Goal: Task Accomplishment & Management: Use online tool/utility

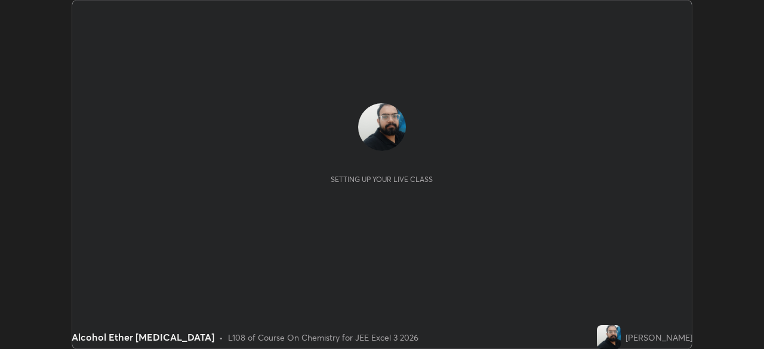
scroll to position [349, 764]
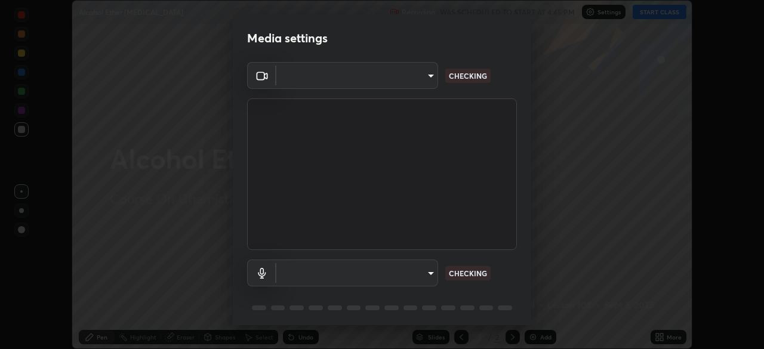
type input "718deecf834a2402e9859888758a2701a1d92989cf10273566d2a6ce3300f65d"
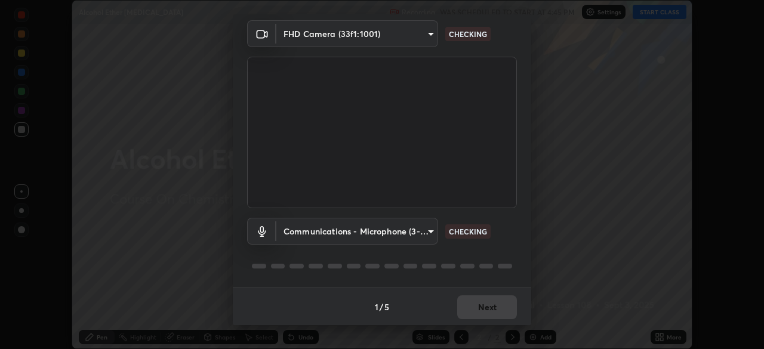
click at [404, 232] on body "Erase all Alcohol Ether [MEDICAL_DATA] Recording WAS SCHEDULED TO START AT 4:45…" at bounding box center [382, 174] width 764 height 349
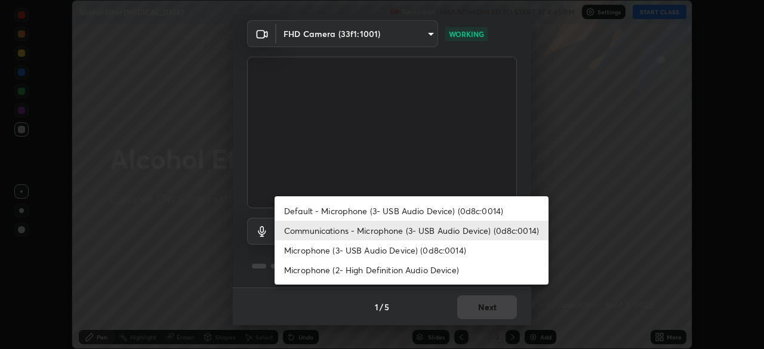
click at [380, 251] on li "Microphone (3- USB Audio Device) (0d8c:0014)" at bounding box center [412, 251] width 274 height 20
type input "a75359b4f40e144b74a4853d299cb10942348b3e6b3f88c79c501693e4cedbc6"
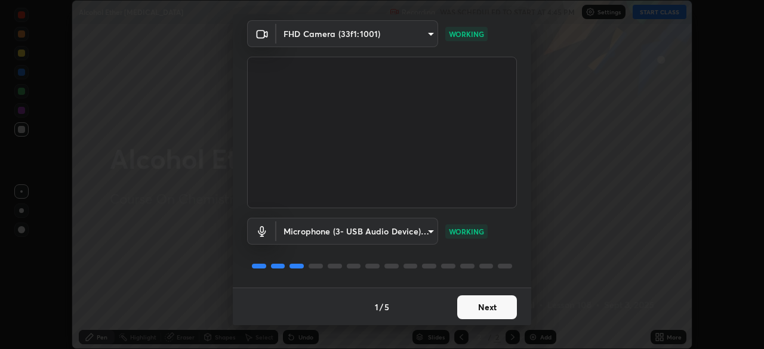
click at [476, 306] on button "Next" at bounding box center [487, 307] width 60 height 24
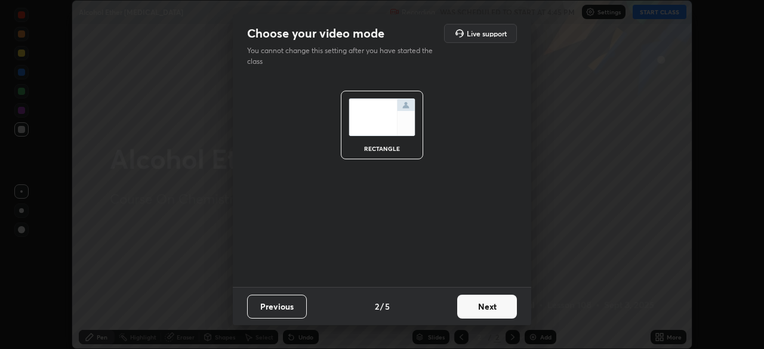
scroll to position [0, 0]
click at [485, 309] on button "Next" at bounding box center [487, 307] width 60 height 24
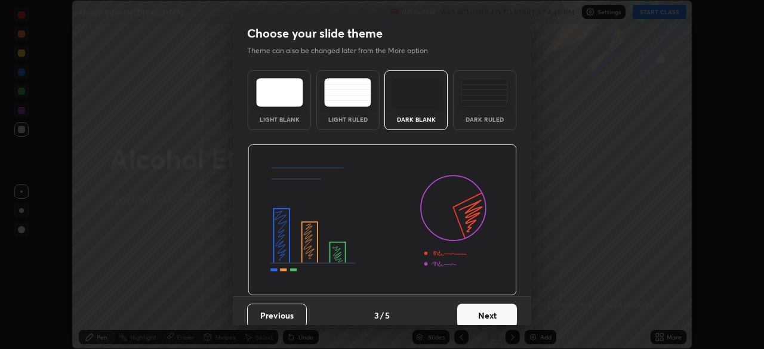
click at [501, 315] on button "Next" at bounding box center [487, 316] width 60 height 24
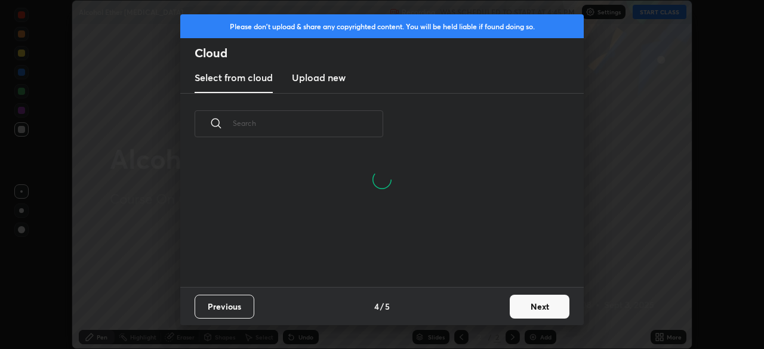
scroll to position [133, 383]
click at [537, 311] on button "Next" at bounding box center [540, 307] width 60 height 24
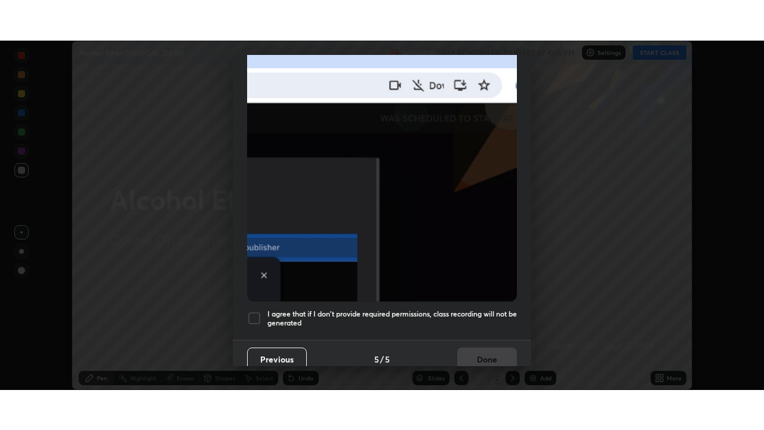
scroll to position [285, 0]
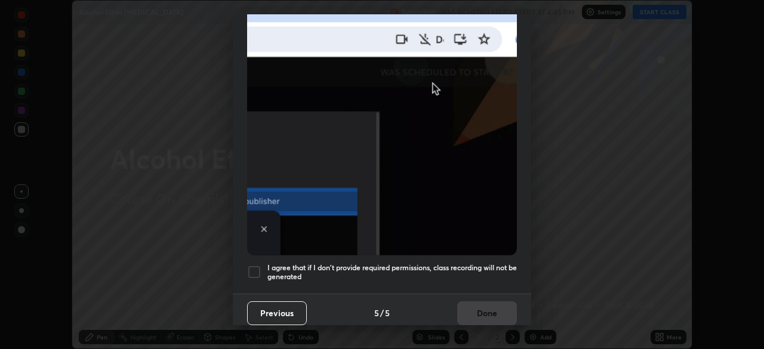
click at [254, 267] on div at bounding box center [254, 272] width 14 height 14
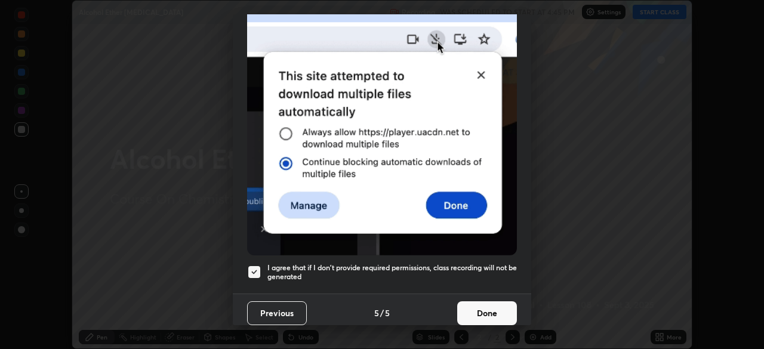
click at [479, 304] on button "Done" at bounding box center [487, 313] width 60 height 24
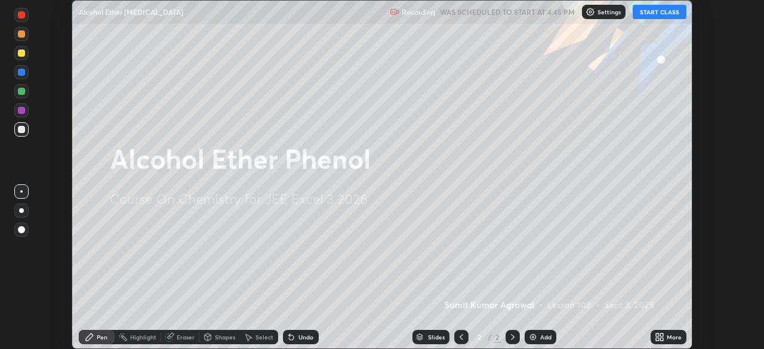
click at [646, 17] on button "START CLASS" at bounding box center [660, 12] width 54 height 14
click at [658, 337] on icon at bounding box center [660, 337] width 10 height 10
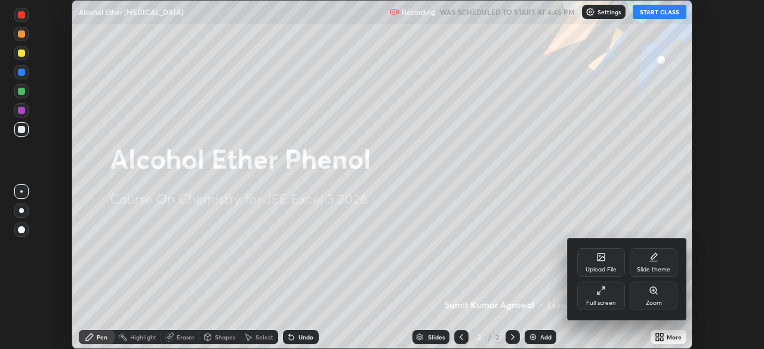
click at [599, 304] on div "Full screen" at bounding box center [601, 303] width 30 height 6
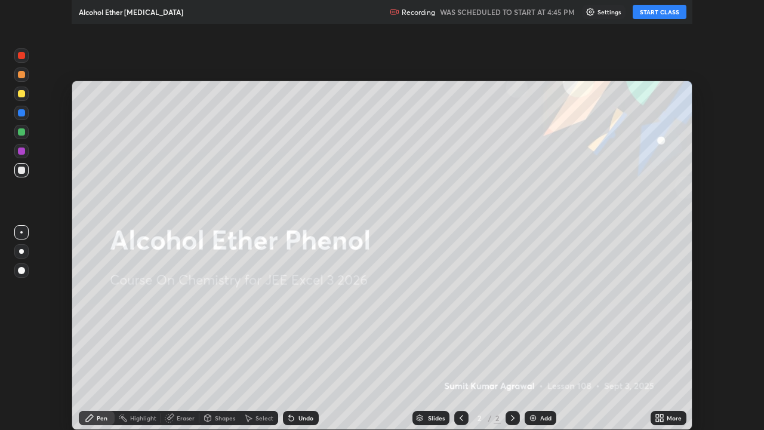
scroll to position [430, 764]
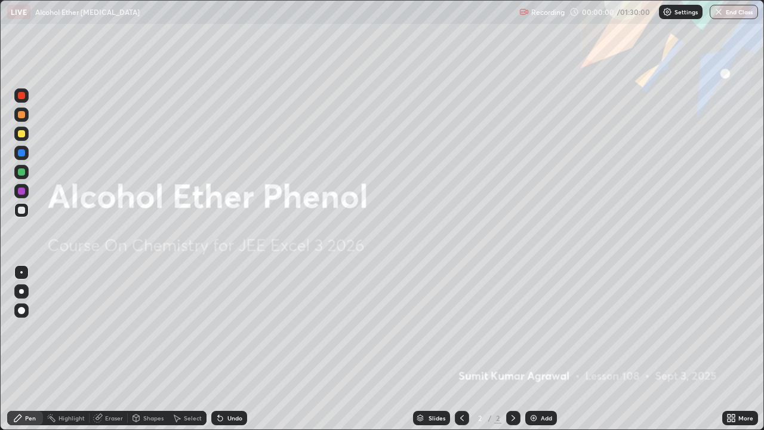
click at [541, 349] on div "Add" at bounding box center [546, 418] width 11 height 6
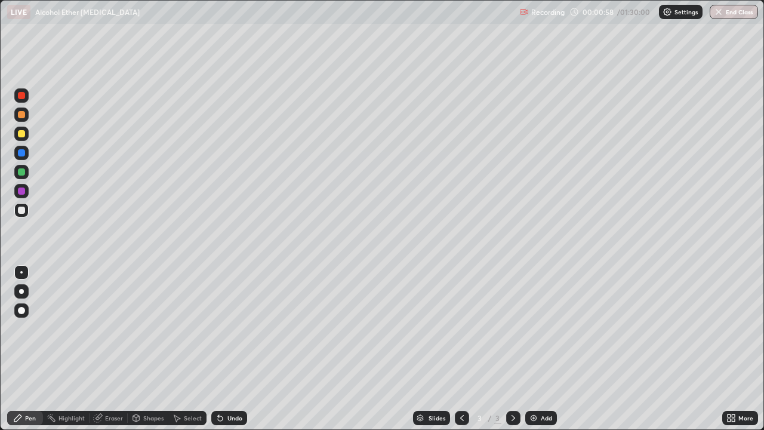
click at [227, 349] on div "Undo" at bounding box center [234, 418] width 15 height 6
click at [235, 349] on div "Undo" at bounding box center [229, 418] width 36 height 14
click at [228, 349] on div "Undo" at bounding box center [229, 418] width 36 height 14
click at [224, 349] on div "Undo" at bounding box center [229, 418] width 36 height 14
click at [227, 349] on div "Undo" at bounding box center [234, 418] width 15 height 6
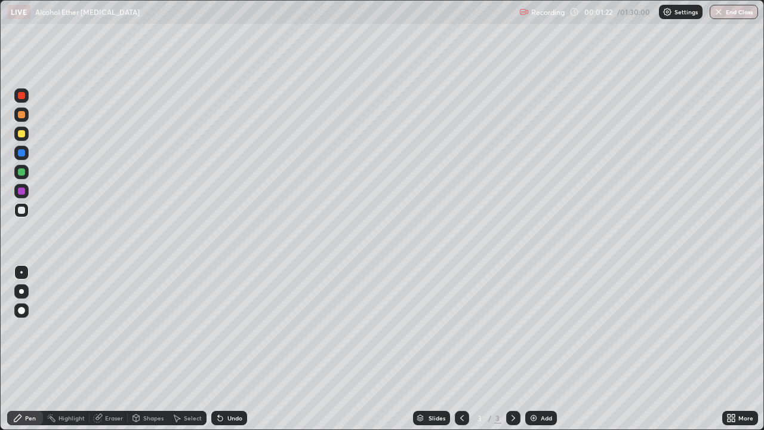
click at [106, 349] on div "Eraser" at bounding box center [114, 418] width 18 height 6
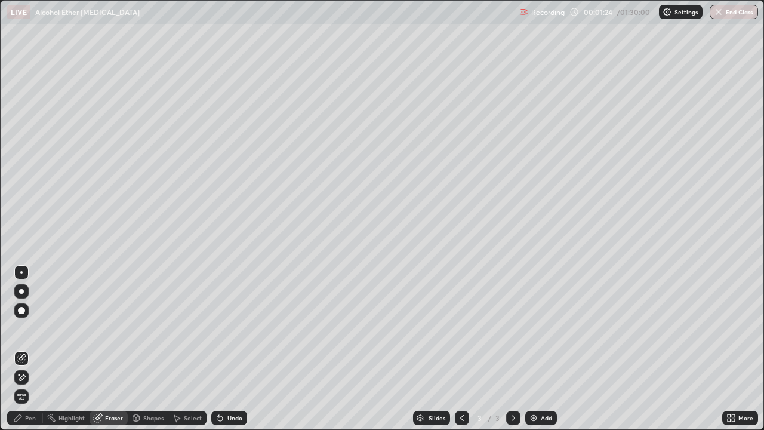
click at [16, 349] on icon at bounding box center [17, 417] width 7 height 7
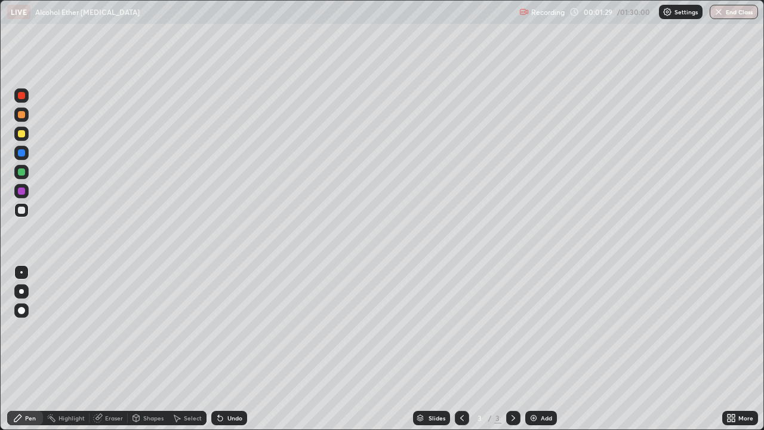
click at [228, 349] on div "Undo" at bounding box center [229, 418] width 36 height 14
click at [224, 349] on div "Undo" at bounding box center [229, 418] width 36 height 14
click at [227, 349] on div "Undo" at bounding box center [234, 418] width 15 height 6
click at [218, 349] on icon at bounding box center [218, 415] width 1 height 1
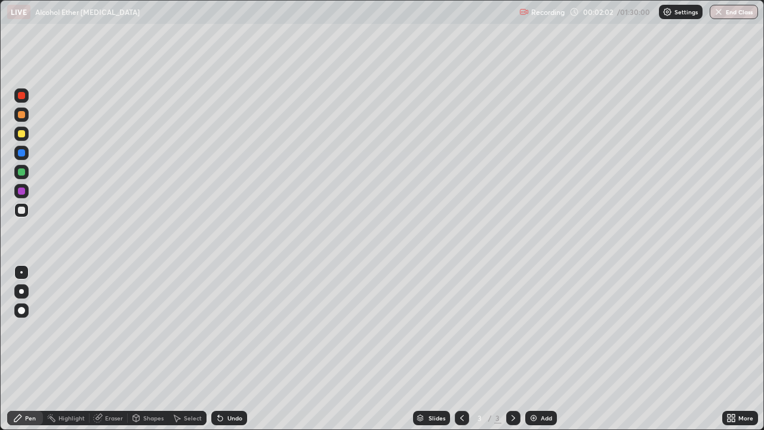
click at [227, 349] on div "Undo" at bounding box center [234, 418] width 15 height 6
click at [526, 349] on div "Add" at bounding box center [541, 418] width 32 height 14
click at [231, 349] on div "Undo" at bounding box center [234, 418] width 15 height 6
click at [107, 349] on div "Eraser" at bounding box center [114, 418] width 18 height 6
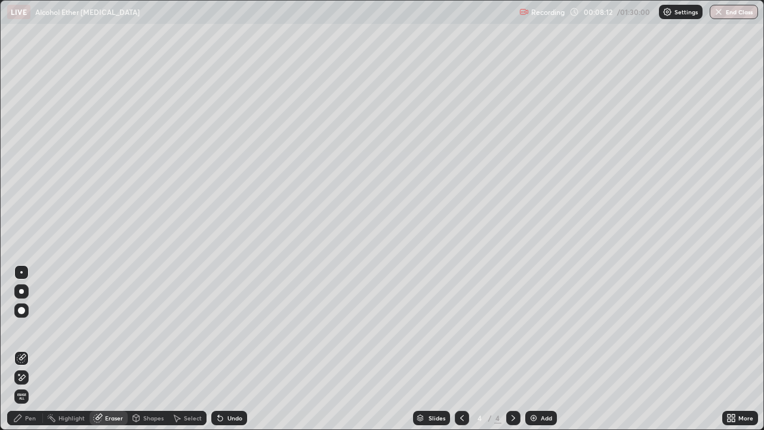
click at [29, 349] on div "Pen" at bounding box center [30, 418] width 11 height 6
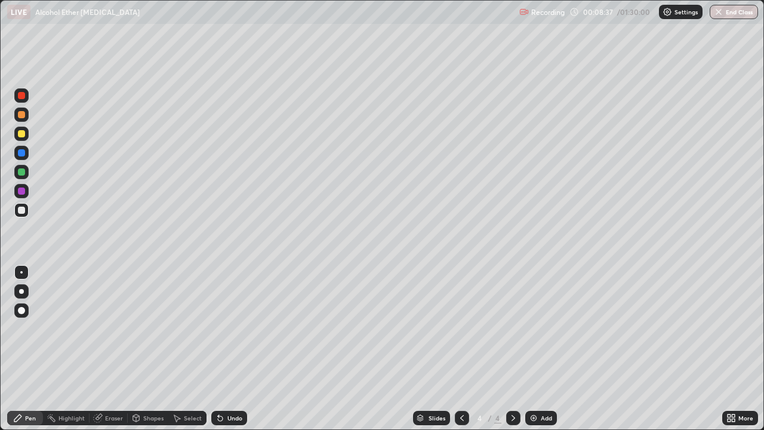
click at [219, 349] on icon at bounding box center [220, 418] width 5 height 5
click at [227, 349] on div "Undo" at bounding box center [234, 418] width 15 height 6
click at [234, 349] on div "Undo" at bounding box center [234, 418] width 15 height 6
click at [232, 349] on div "Undo" at bounding box center [234, 418] width 15 height 6
click at [231, 349] on div "Undo" at bounding box center [234, 418] width 15 height 6
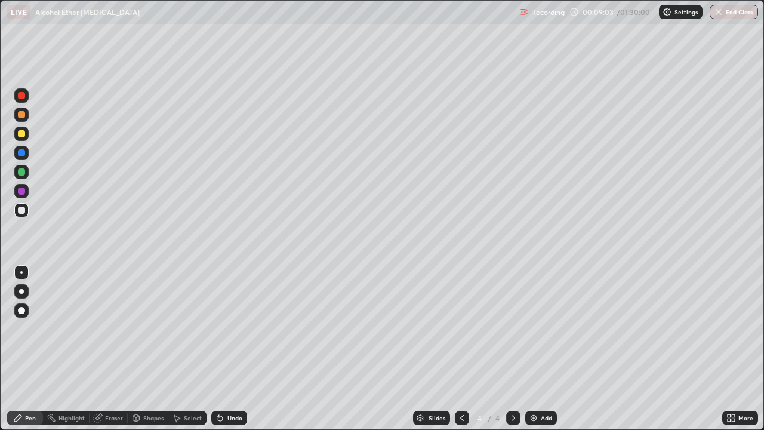
click at [224, 349] on div "Undo" at bounding box center [229, 418] width 36 height 14
click at [113, 349] on div "Eraser" at bounding box center [114, 418] width 18 height 6
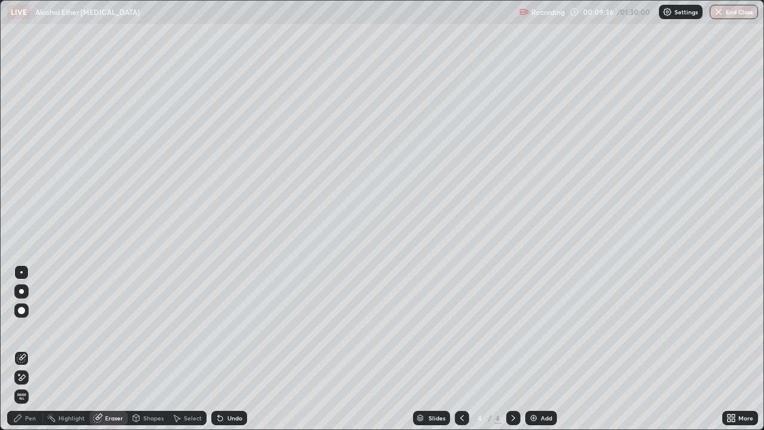
click at [27, 349] on div "Pen" at bounding box center [30, 418] width 11 height 6
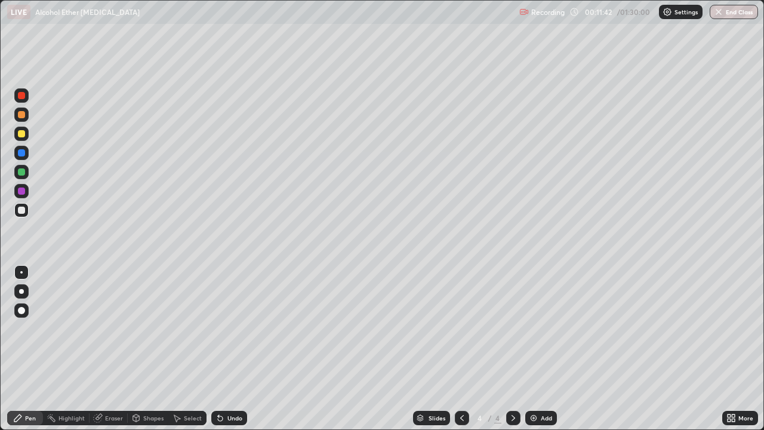
click at [541, 349] on div "Add" at bounding box center [546, 418] width 11 height 6
click at [105, 349] on div "Eraser" at bounding box center [114, 418] width 18 height 6
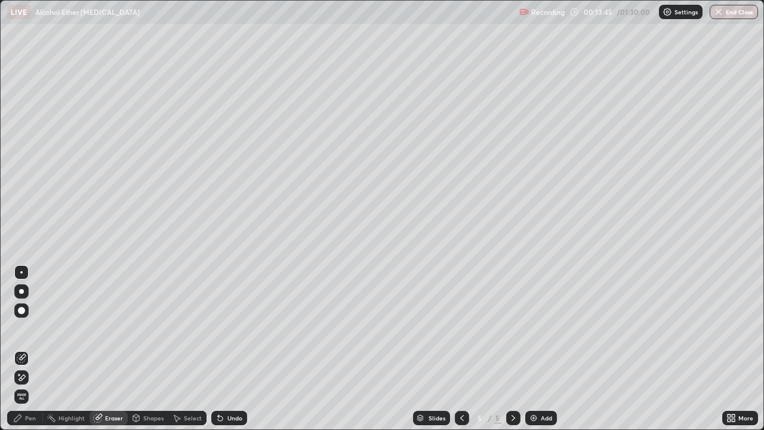
click at [27, 349] on div "Pen" at bounding box center [30, 418] width 11 height 6
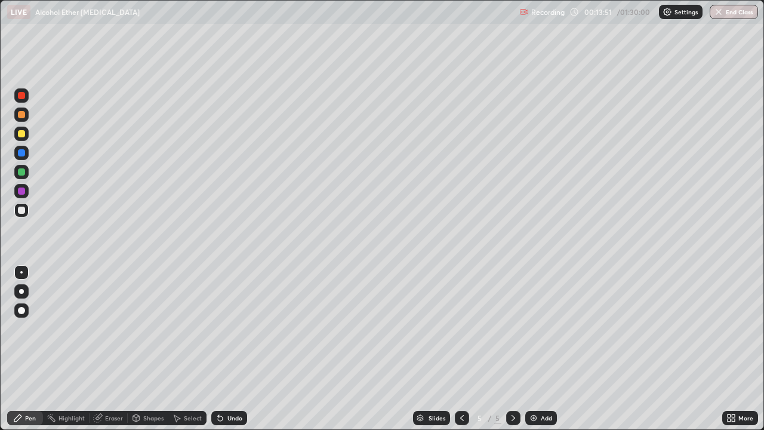
click at [227, 349] on div "Undo" at bounding box center [234, 418] width 15 height 6
click at [225, 349] on div "Undo" at bounding box center [229, 418] width 36 height 14
click at [233, 349] on div "Undo" at bounding box center [234, 418] width 15 height 6
click at [540, 349] on div "Add" at bounding box center [541, 418] width 32 height 14
click at [229, 349] on div "Undo" at bounding box center [229, 418] width 36 height 14
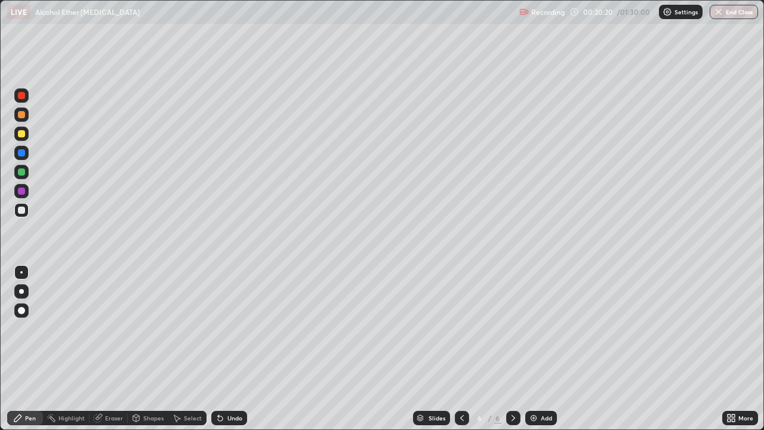
click at [109, 349] on div "Eraser" at bounding box center [114, 418] width 18 height 6
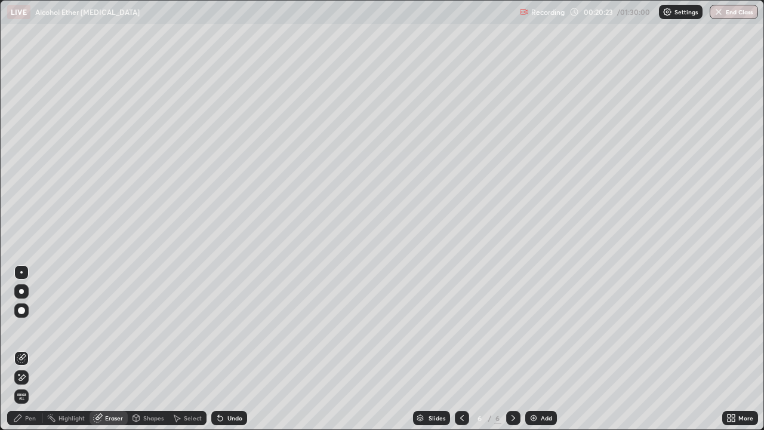
click at [24, 349] on div "Pen" at bounding box center [25, 418] width 36 height 14
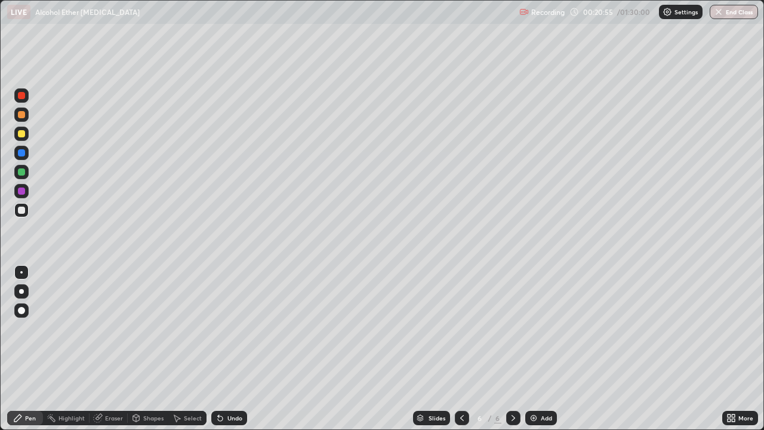
click at [107, 349] on div "Eraser" at bounding box center [114, 418] width 18 height 6
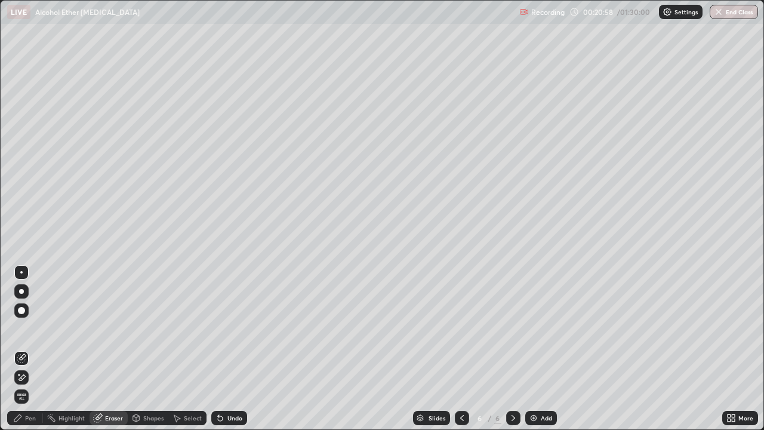
click at [24, 349] on div "Pen" at bounding box center [25, 418] width 36 height 14
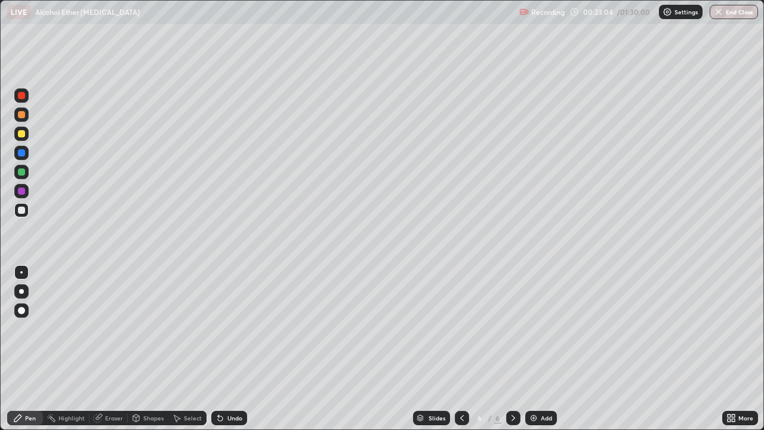
click at [233, 349] on div "Undo" at bounding box center [234, 418] width 15 height 6
click at [236, 349] on div "Undo" at bounding box center [234, 418] width 15 height 6
click at [235, 349] on div "Undo" at bounding box center [229, 418] width 36 height 14
click at [543, 349] on div "Add" at bounding box center [546, 418] width 11 height 6
click at [230, 349] on div "Undo" at bounding box center [234, 418] width 15 height 6
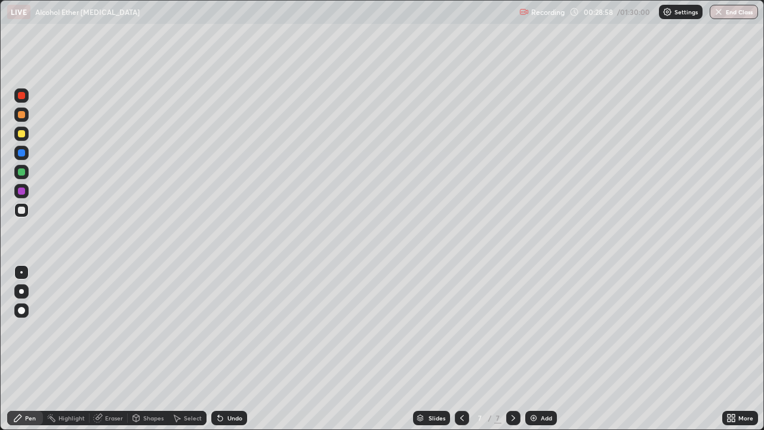
click at [232, 349] on div "Undo" at bounding box center [234, 418] width 15 height 6
click at [236, 349] on div "Undo" at bounding box center [234, 418] width 15 height 6
click at [238, 349] on div "Undo" at bounding box center [234, 418] width 15 height 6
click at [241, 349] on div "Undo" at bounding box center [229, 418] width 36 height 14
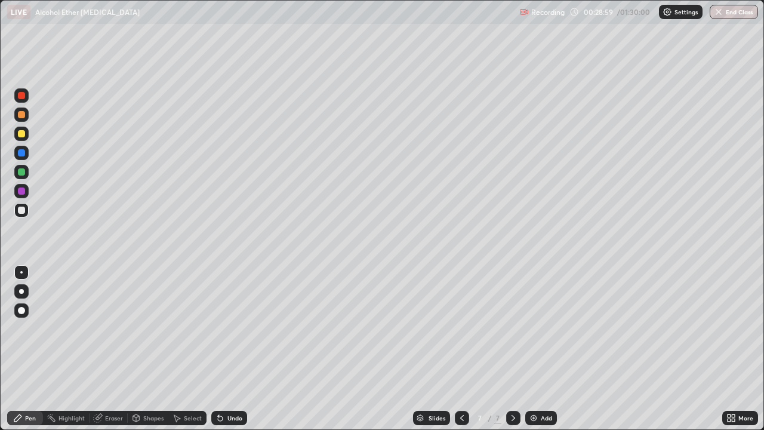
click at [240, 349] on div "Undo" at bounding box center [234, 418] width 15 height 6
click at [230, 349] on div "Undo" at bounding box center [234, 418] width 15 height 6
click at [228, 349] on div "Undo" at bounding box center [234, 418] width 15 height 6
click at [233, 349] on div "Undo" at bounding box center [229, 418] width 36 height 14
click at [230, 349] on div "Undo" at bounding box center [229, 418] width 36 height 14
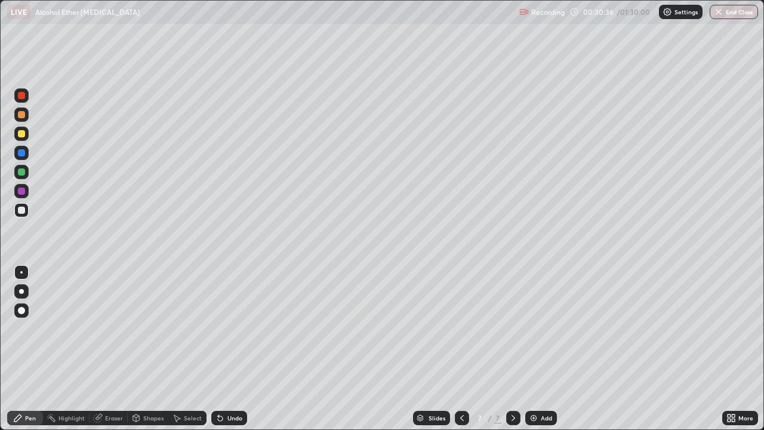
click at [229, 349] on div "Undo" at bounding box center [234, 418] width 15 height 6
click at [230, 349] on div "Undo" at bounding box center [234, 418] width 15 height 6
click at [232, 349] on div "Undo" at bounding box center [234, 418] width 15 height 6
click at [105, 349] on div "Eraser" at bounding box center [114, 418] width 18 height 6
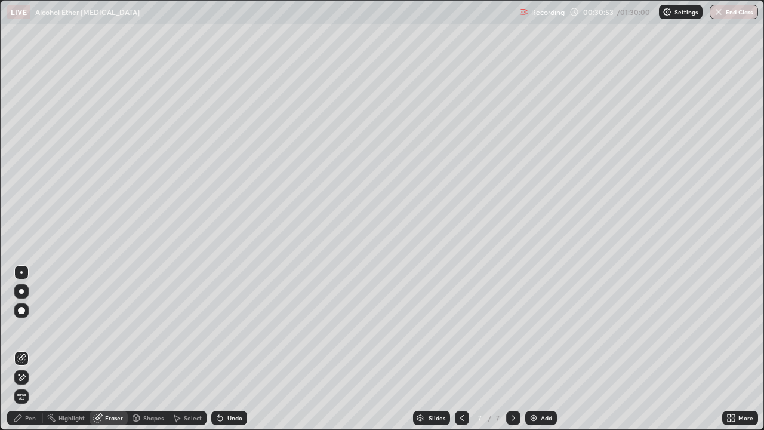
click at [33, 349] on div "Pen" at bounding box center [30, 418] width 11 height 6
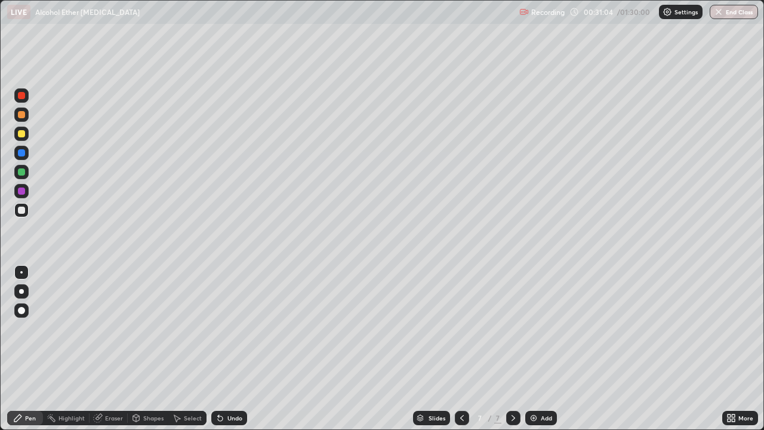
click at [223, 349] on icon at bounding box center [220, 418] width 10 height 10
click at [226, 349] on div "Undo" at bounding box center [229, 418] width 36 height 14
click at [109, 349] on div "Eraser" at bounding box center [114, 418] width 18 height 6
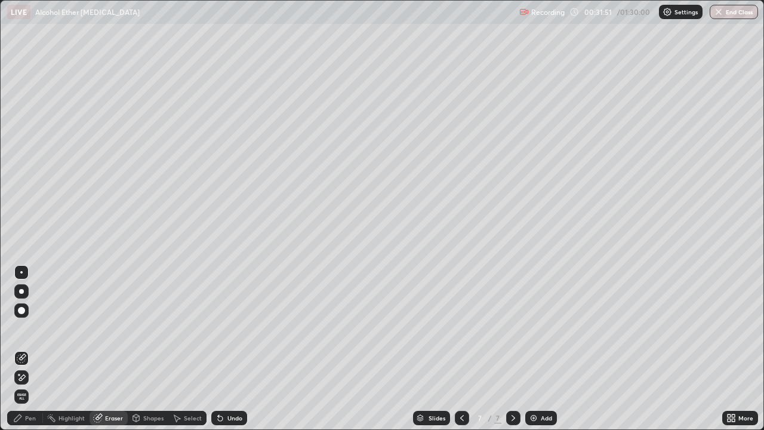
click at [31, 349] on div "Pen" at bounding box center [30, 418] width 11 height 6
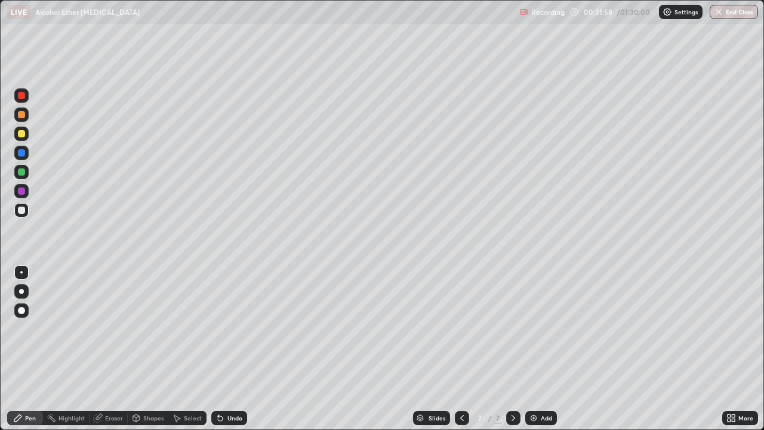
click at [108, 349] on div "Eraser" at bounding box center [114, 418] width 18 height 6
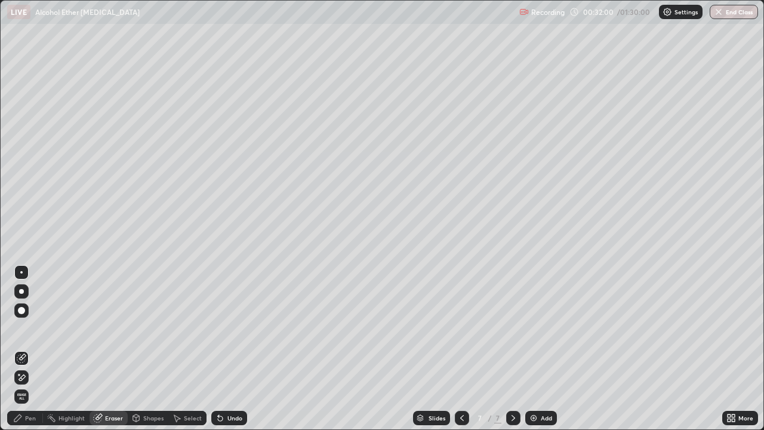
click at [21, 349] on icon at bounding box center [18, 418] width 10 height 10
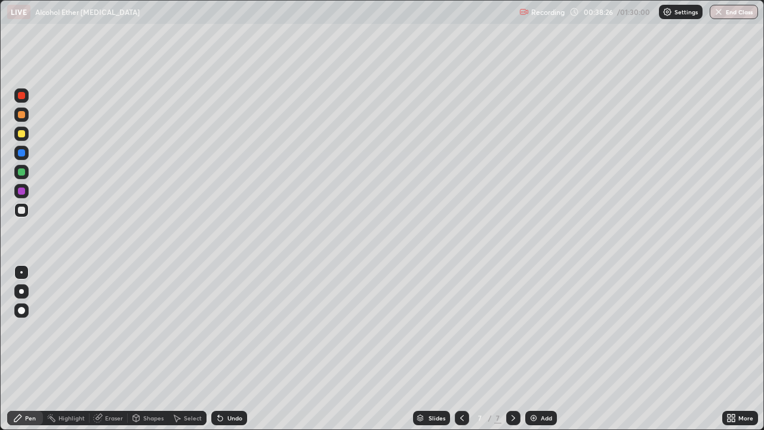
click at [97, 349] on icon at bounding box center [98, 418] width 8 height 8
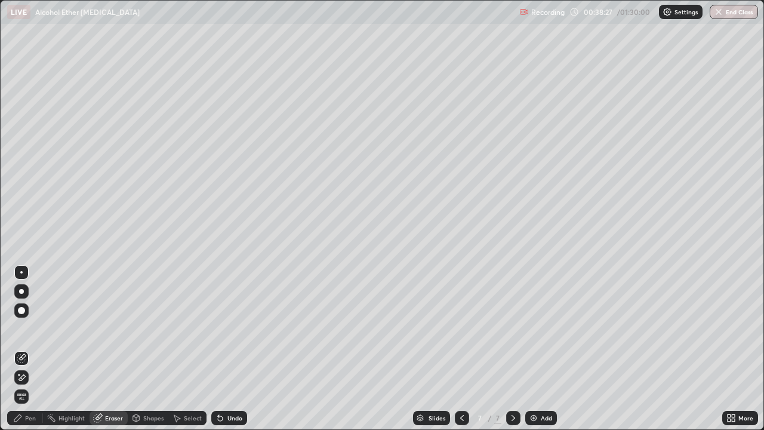
click at [27, 349] on div "Pen" at bounding box center [25, 418] width 36 height 14
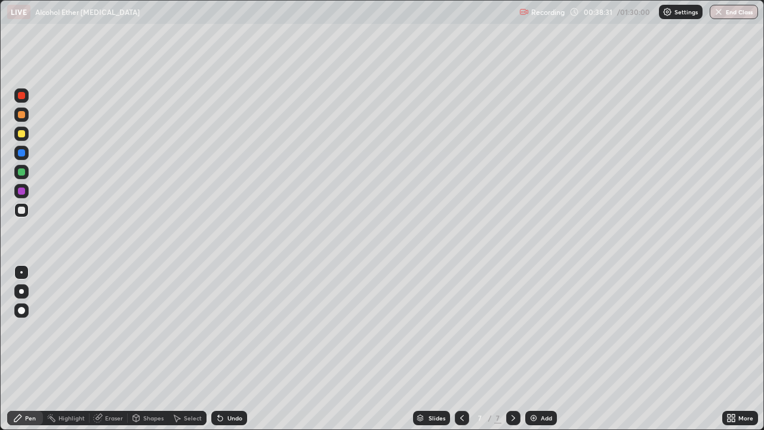
click at [537, 349] on div "Add" at bounding box center [541, 418] width 32 height 14
click at [455, 349] on div at bounding box center [462, 418] width 14 height 24
click at [511, 349] on div at bounding box center [513, 418] width 14 height 14
click at [537, 349] on div "Add" at bounding box center [541, 418] width 32 height 14
click at [228, 349] on div "Undo" at bounding box center [234, 418] width 15 height 6
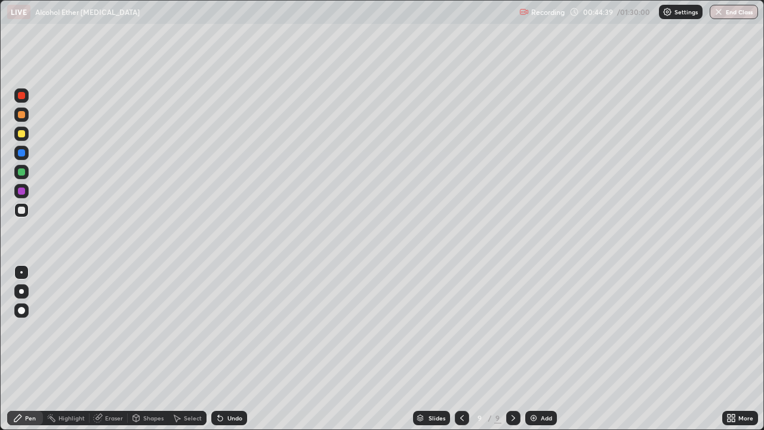
click at [227, 349] on div "Undo" at bounding box center [234, 418] width 15 height 6
click at [118, 349] on div "Eraser" at bounding box center [114, 418] width 18 height 6
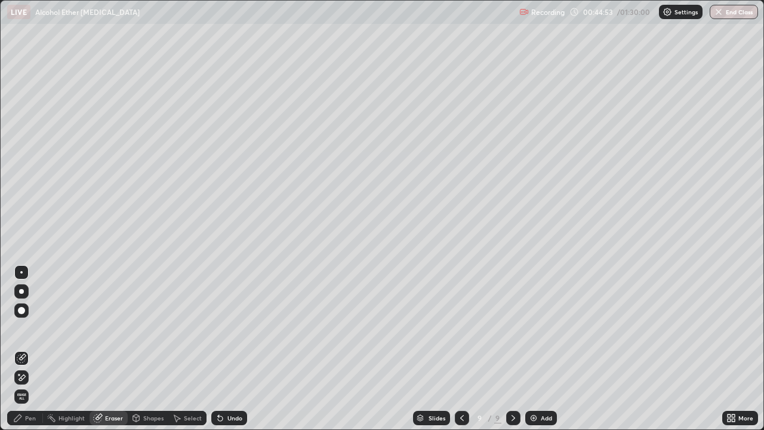
click at [26, 349] on div "Pen" at bounding box center [30, 418] width 11 height 6
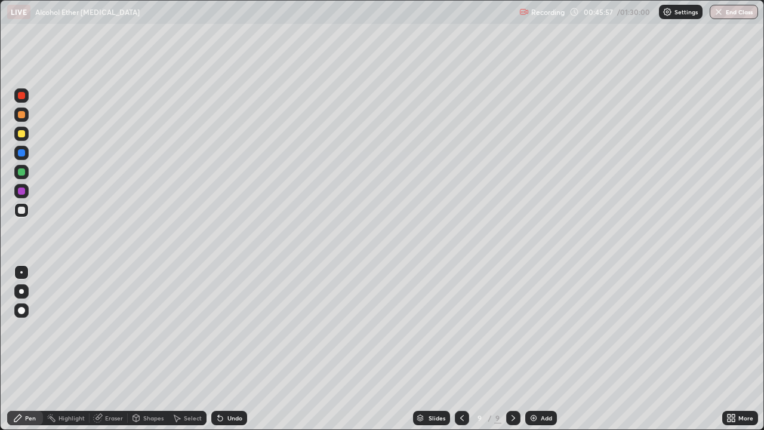
click at [112, 349] on div "Eraser" at bounding box center [114, 418] width 18 height 6
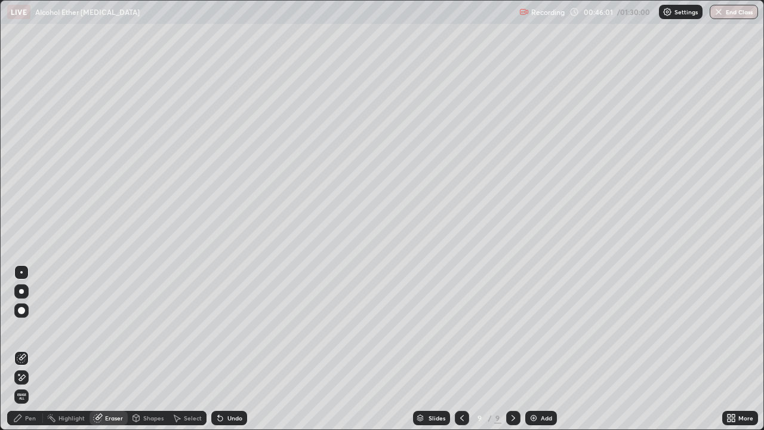
click at [48, 349] on circle at bounding box center [47, 416] width 1 height 1
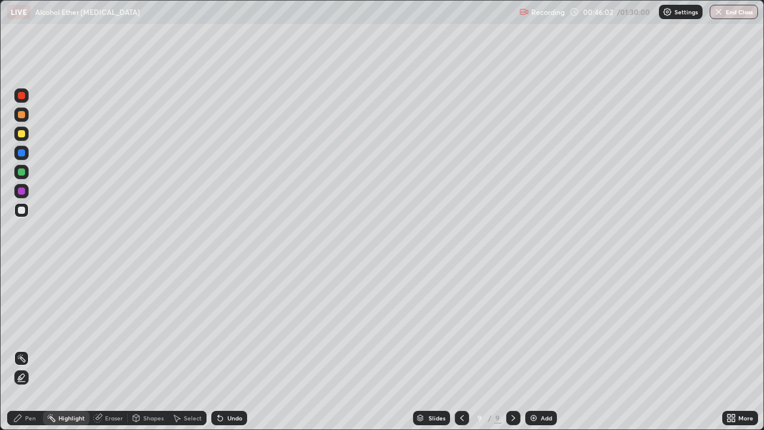
click at [24, 349] on div "Pen" at bounding box center [25, 418] width 36 height 14
click at [237, 349] on div "Undo" at bounding box center [229, 418] width 36 height 14
click at [226, 349] on div "Undo" at bounding box center [229, 418] width 36 height 14
click at [289, 349] on div "Slides 9 / 9 Add" at bounding box center [484, 418] width 475 height 24
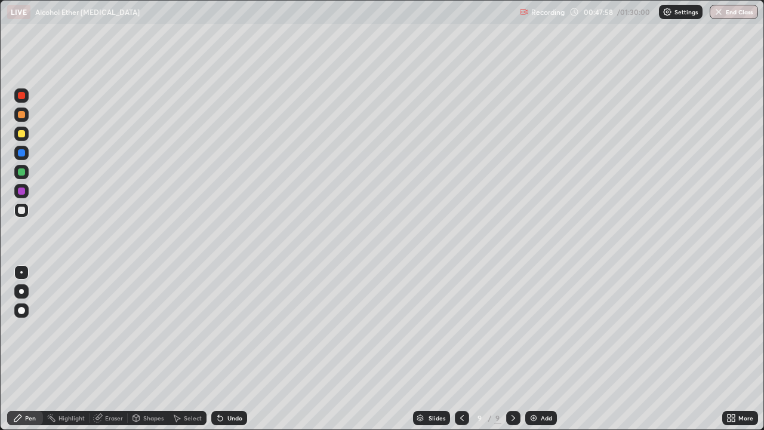
click at [233, 349] on div "Undo" at bounding box center [234, 418] width 15 height 6
click at [232, 349] on div "Undo" at bounding box center [234, 418] width 15 height 6
click at [230, 349] on div "Undo" at bounding box center [229, 418] width 36 height 14
click at [234, 349] on div "Undo" at bounding box center [234, 418] width 15 height 6
click at [228, 349] on div "Undo" at bounding box center [234, 418] width 15 height 6
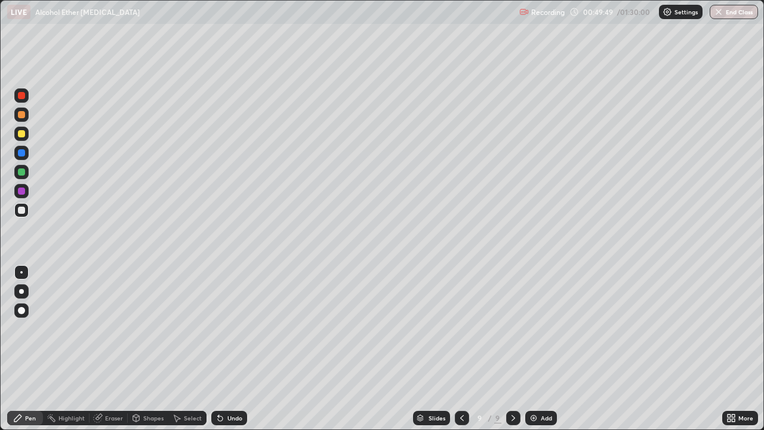
click at [538, 349] on div "Add" at bounding box center [541, 418] width 32 height 14
click at [235, 349] on div "Undo" at bounding box center [229, 418] width 36 height 14
click at [233, 349] on div "Undo" at bounding box center [229, 418] width 36 height 14
click at [241, 349] on div "Undo" at bounding box center [234, 418] width 15 height 6
click at [228, 349] on div "Undo" at bounding box center [234, 418] width 15 height 6
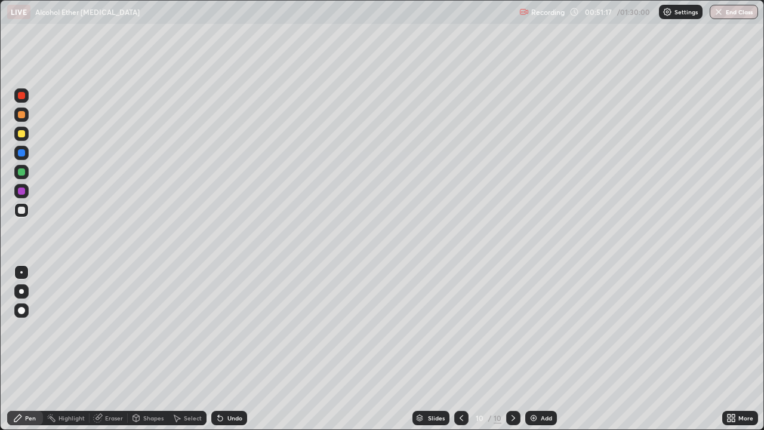
click at [229, 349] on div "Undo" at bounding box center [234, 418] width 15 height 6
click at [230, 349] on div "Undo" at bounding box center [234, 418] width 15 height 6
click at [230, 349] on div "Undo" at bounding box center [229, 418] width 36 height 14
click at [232, 349] on div "Undo" at bounding box center [234, 418] width 15 height 6
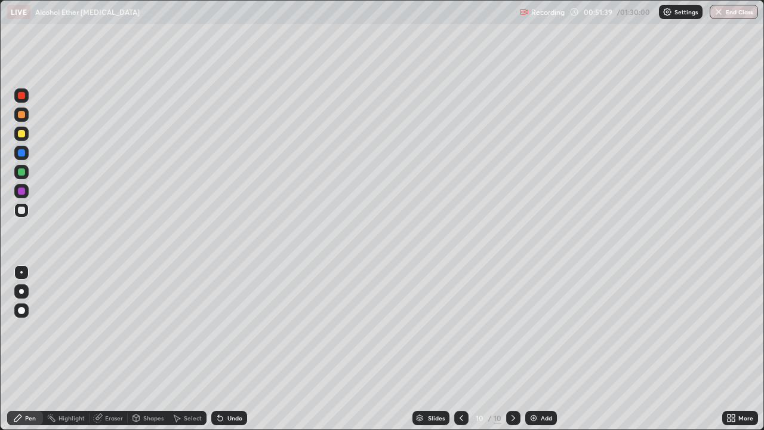
click at [233, 349] on div "Undo" at bounding box center [234, 418] width 15 height 6
click at [218, 349] on icon at bounding box center [218, 415] width 1 height 1
click at [106, 349] on div "Eraser" at bounding box center [114, 418] width 18 height 6
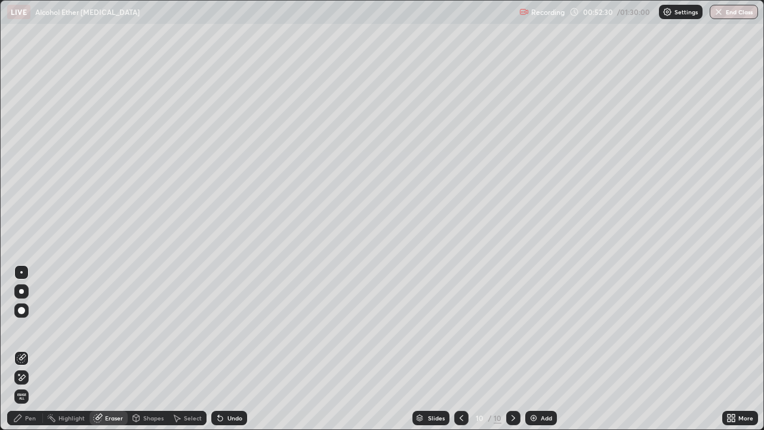
click at [17, 349] on icon at bounding box center [18, 418] width 10 height 10
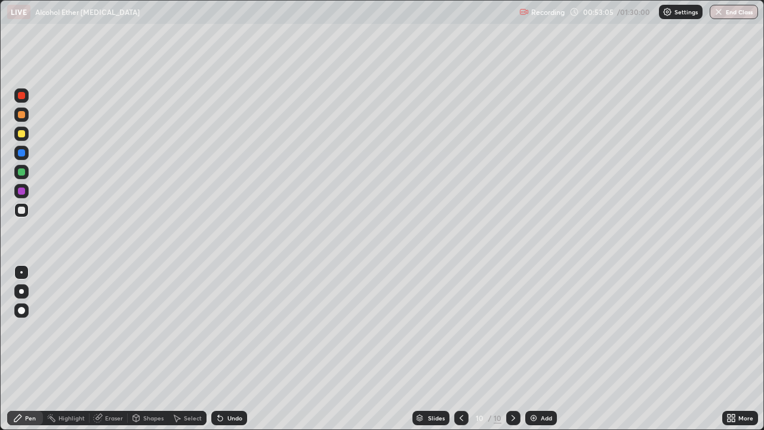
click at [228, 349] on div "Undo" at bounding box center [234, 418] width 15 height 6
click at [238, 349] on div "Undo" at bounding box center [229, 418] width 36 height 14
click at [233, 349] on div "Undo" at bounding box center [234, 418] width 15 height 6
click at [232, 349] on div "Undo" at bounding box center [234, 418] width 15 height 6
click at [232, 349] on div "Undo" at bounding box center [229, 418] width 36 height 14
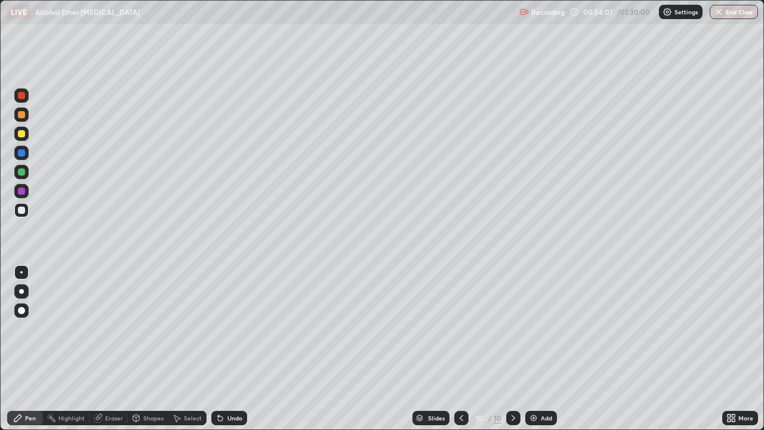
click at [233, 349] on div "Undo" at bounding box center [229, 418] width 36 height 14
click at [235, 349] on div "Undo" at bounding box center [229, 418] width 36 height 14
click at [237, 349] on div "Undo" at bounding box center [229, 418] width 36 height 14
click at [535, 349] on img at bounding box center [534, 418] width 10 height 10
click at [228, 349] on div "Undo" at bounding box center [229, 418] width 36 height 14
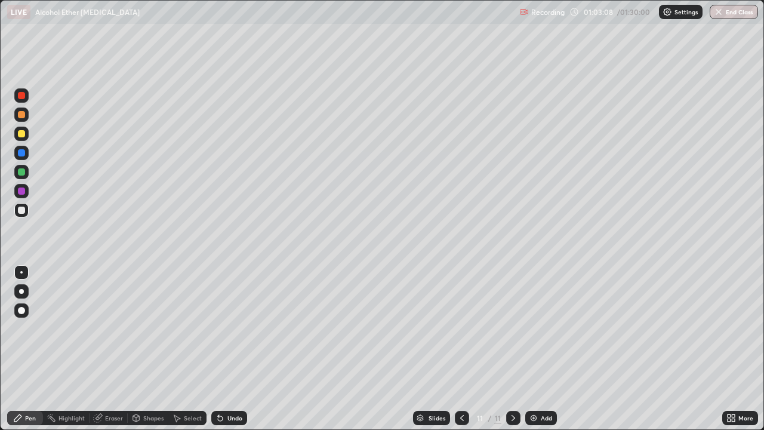
click at [227, 349] on div "Undo" at bounding box center [229, 418] width 36 height 14
click at [230, 349] on div "Undo" at bounding box center [229, 418] width 36 height 14
click at [229, 349] on div "Undo" at bounding box center [229, 418] width 36 height 14
click at [232, 349] on div "Undo" at bounding box center [229, 418] width 36 height 14
click at [230, 349] on div "Undo" at bounding box center [234, 418] width 15 height 6
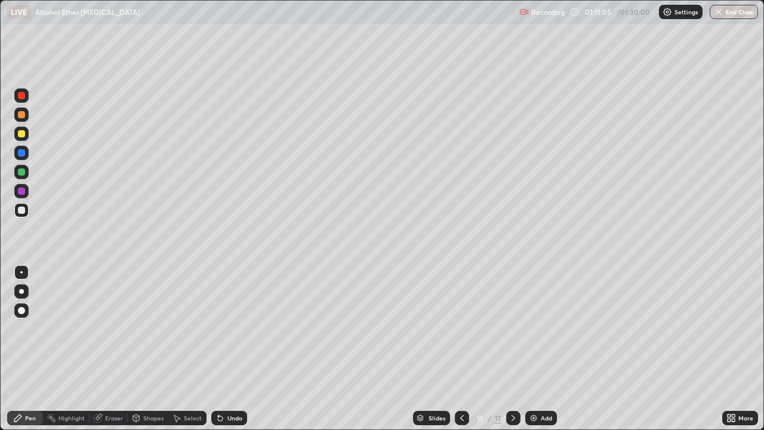
click at [537, 349] on img at bounding box center [534, 418] width 10 height 10
click at [236, 349] on div "Undo" at bounding box center [229, 418] width 36 height 14
click at [239, 349] on div "Undo" at bounding box center [234, 418] width 15 height 6
click at [238, 349] on div "Undo" at bounding box center [234, 418] width 15 height 6
click at [239, 349] on div "Undo" at bounding box center [234, 418] width 15 height 6
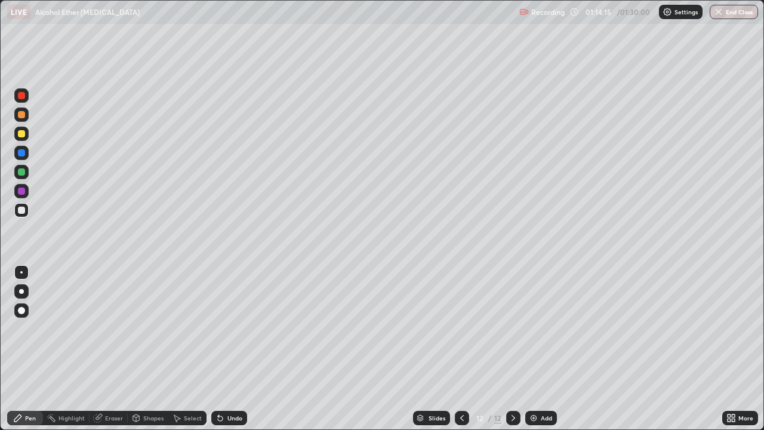
click at [239, 349] on div "Undo" at bounding box center [229, 418] width 36 height 14
click at [238, 349] on div "Undo" at bounding box center [229, 418] width 36 height 14
click at [239, 349] on div "Undo" at bounding box center [229, 418] width 36 height 14
click at [236, 349] on div "Undo" at bounding box center [234, 418] width 15 height 6
click at [230, 349] on div "Undo" at bounding box center [234, 418] width 15 height 6
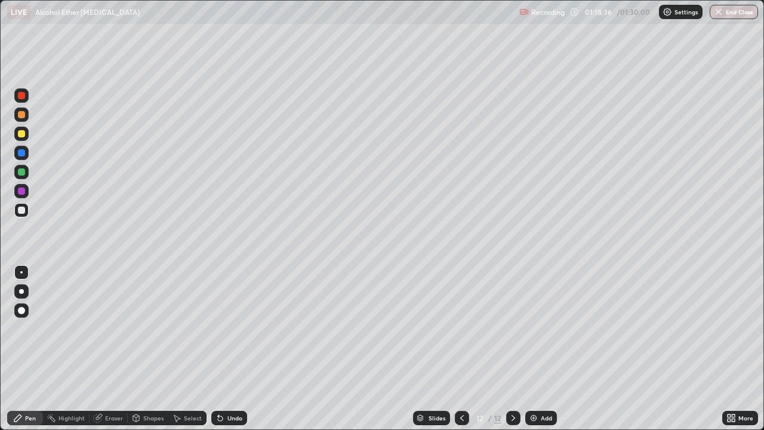
click at [535, 349] on img at bounding box center [534, 418] width 10 height 10
click at [227, 349] on div "Undo" at bounding box center [234, 418] width 15 height 6
click at [225, 349] on div "Undo" at bounding box center [229, 418] width 36 height 14
click at [226, 349] on div "Undo" at bounding box center [229, 418] width 36 height 14
click at [459, 349] on icon at bounding box center [462, 418] width 10 height 10
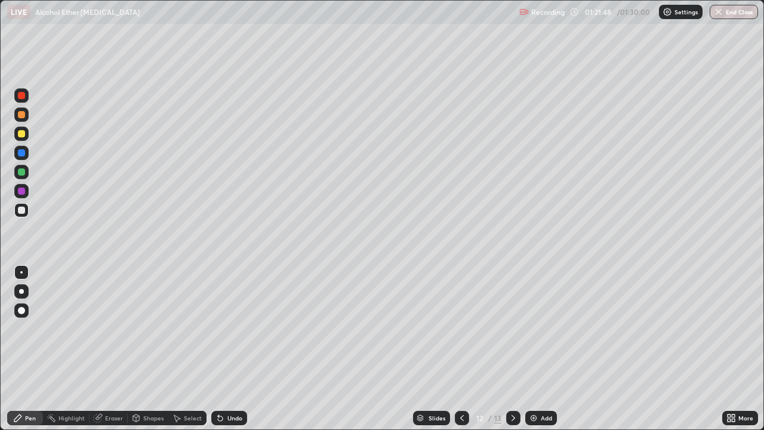
click at [512, 349] on icon at bounding box center [514, 418] width 10 height 10
click at [235, 349] on div "Undo" at bounding box center [229, 418] width 36 height 14
click at [728, 16] on button "End Class" at bounding box center [734, 12] width 47 height 14
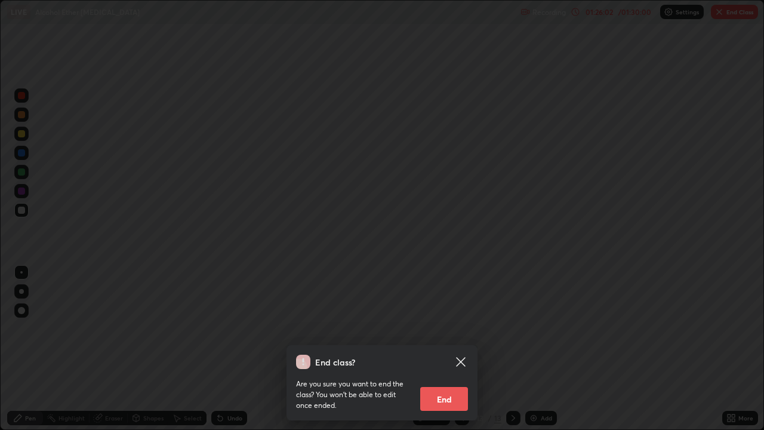
click at [440, 349] on button "End" at bounding box center [444, 399] width 48 height 24
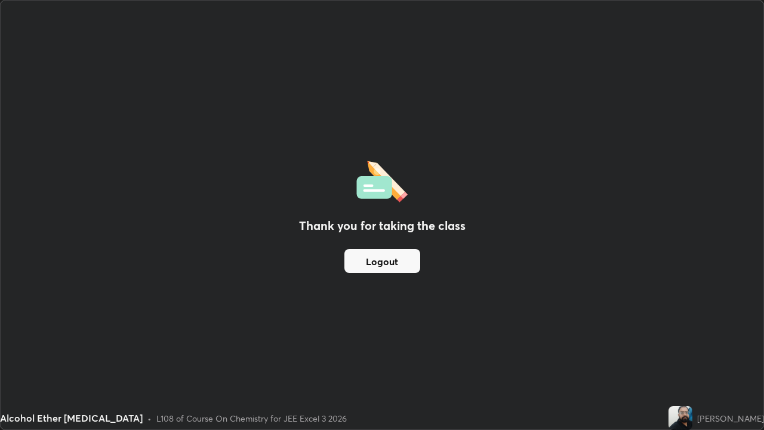
click at [385, 261] on button "Logout" at bounding box center [382, 261] width 76 height 24
